Goal: Find specific page/section: Find specific page/section

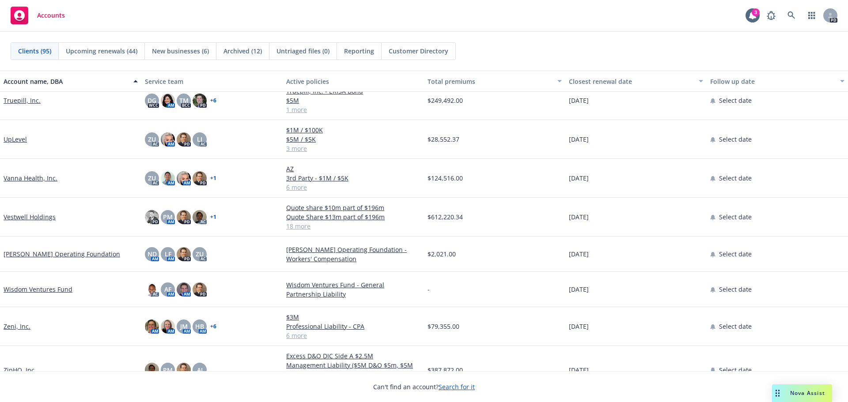
scroll to position [3091, 0]
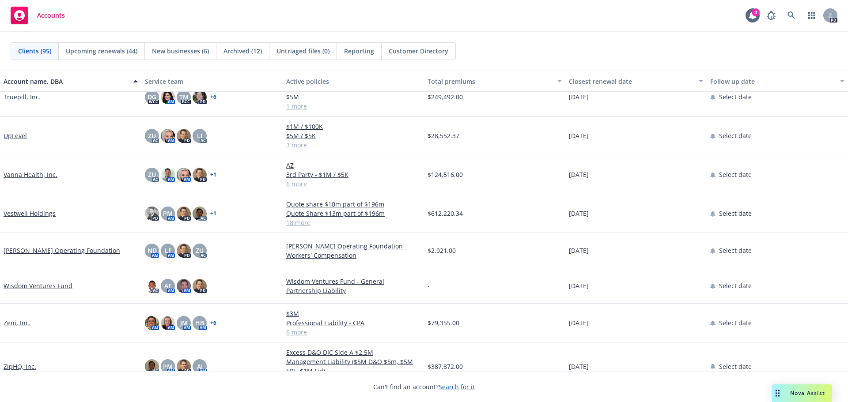
click at [33, 212] on link "Vestwell Holdings" at bounding box center [30, 213] width 52 height 9
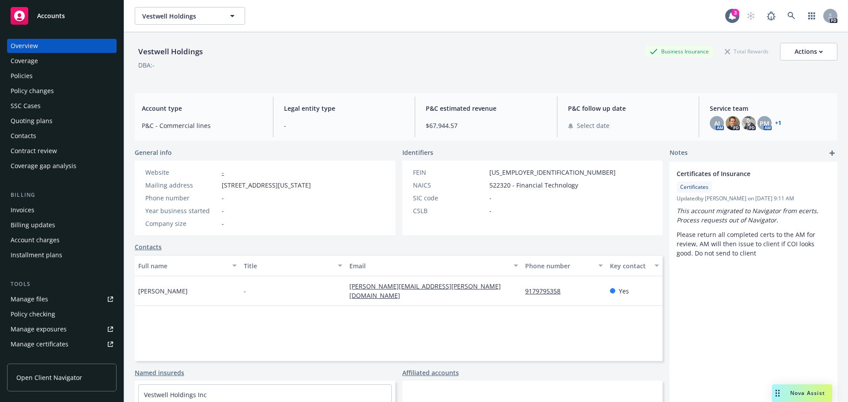
click at [18, 72] on div "Policies" at bounding box center [22, 76] width 22 height 14
